Goal: Find specific page/section: Find specific page/section

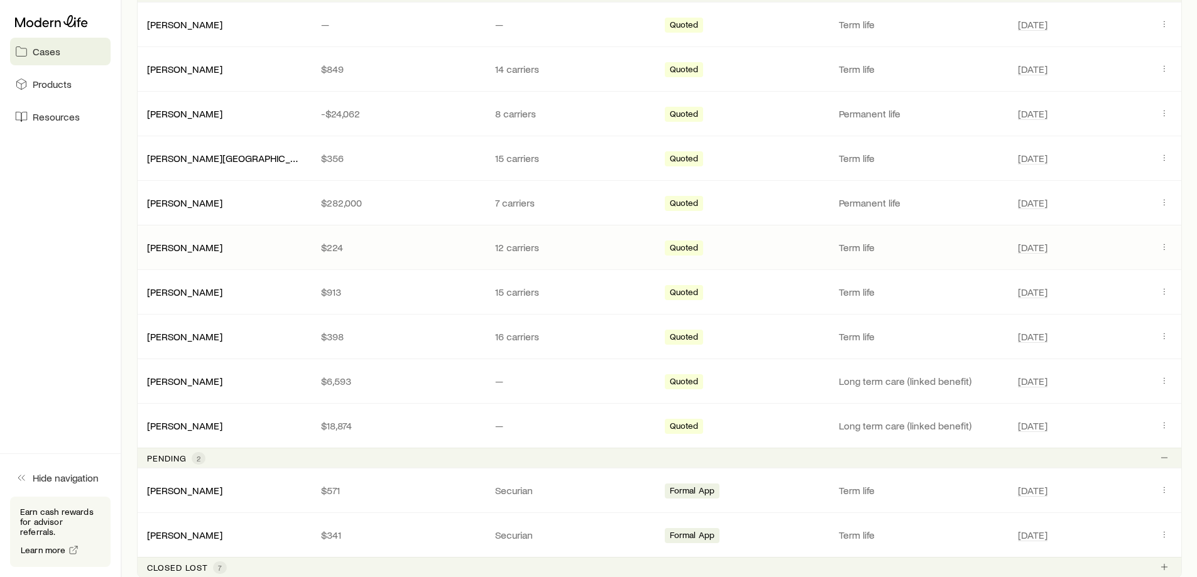
scroll to position [314, 0]
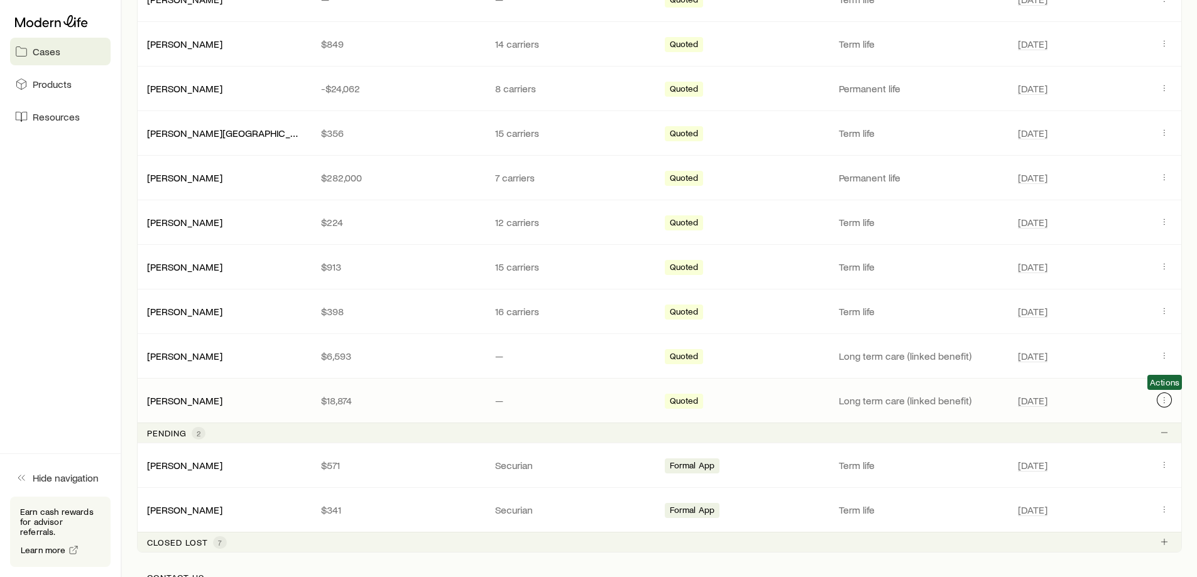
click at [1163, 401] on icon "Client cases" at bounding box center [1164, 400] width 10 height 10
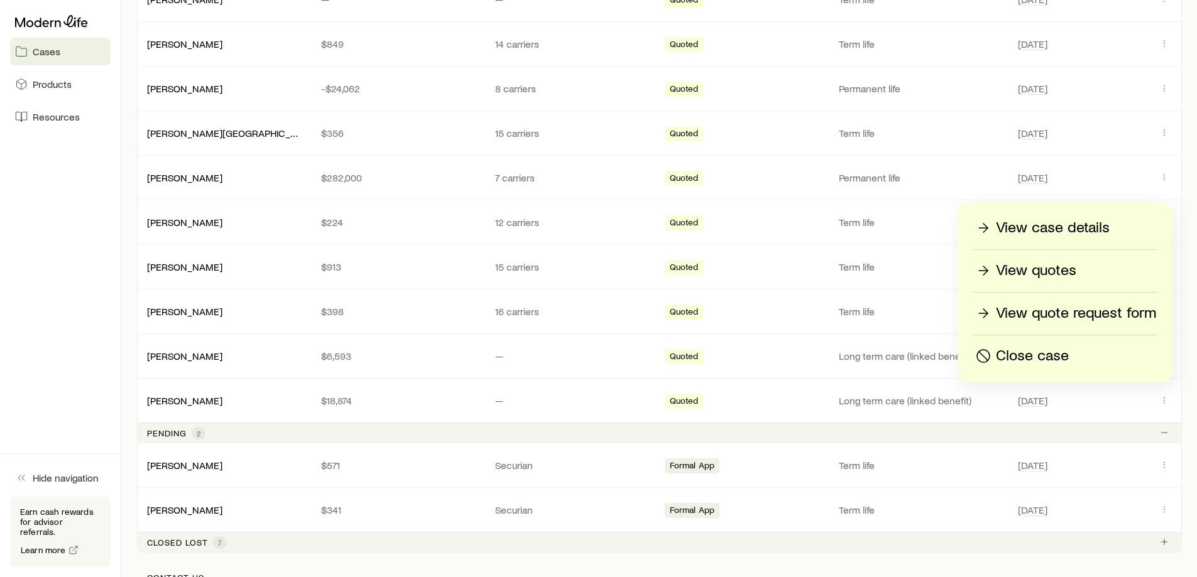
click at [1044, 268] on p "View quotes" at bounding box center [1036, 271] width 80 height 20
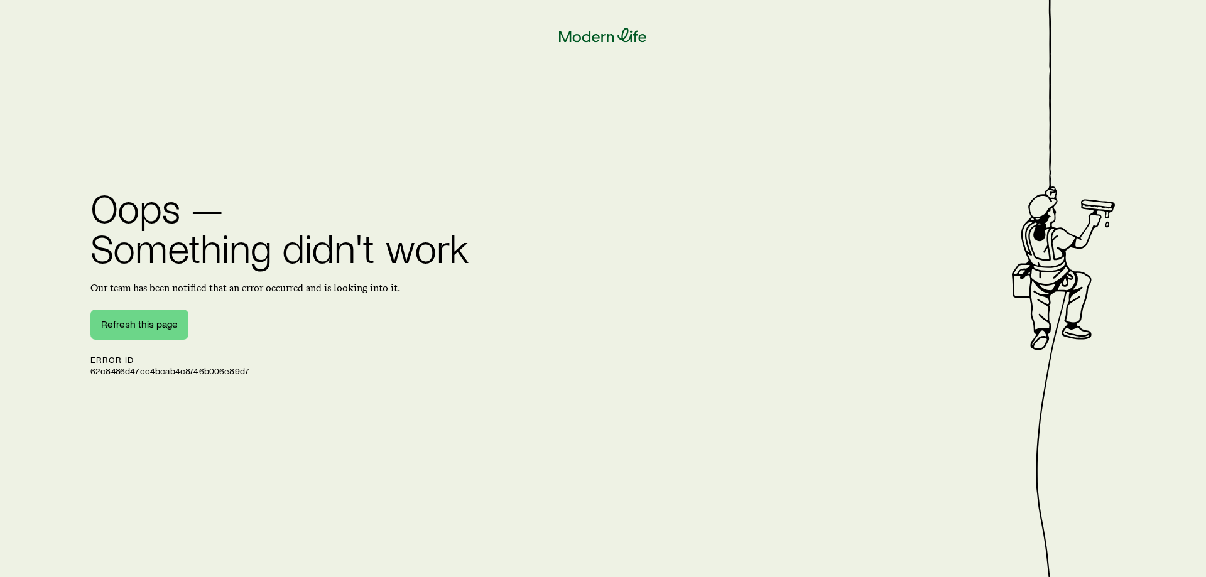
click at [613, 38] on icon at bounding box center [603, 35] width 88 height 15
click at [628, 36] on icon at bounding box center [603, 35] width 88 height 15
click at [601, 34] on icon at bounding box center [603, 35] width 88 height 15
click at [630, 36] on icon at bounding box center [603, 35] width 88 height 15
click at [611, 36] on icon at bounding box center [603, 35] width 88 height 15
